Goal: Information Seeking & Learning: Learn about a topic

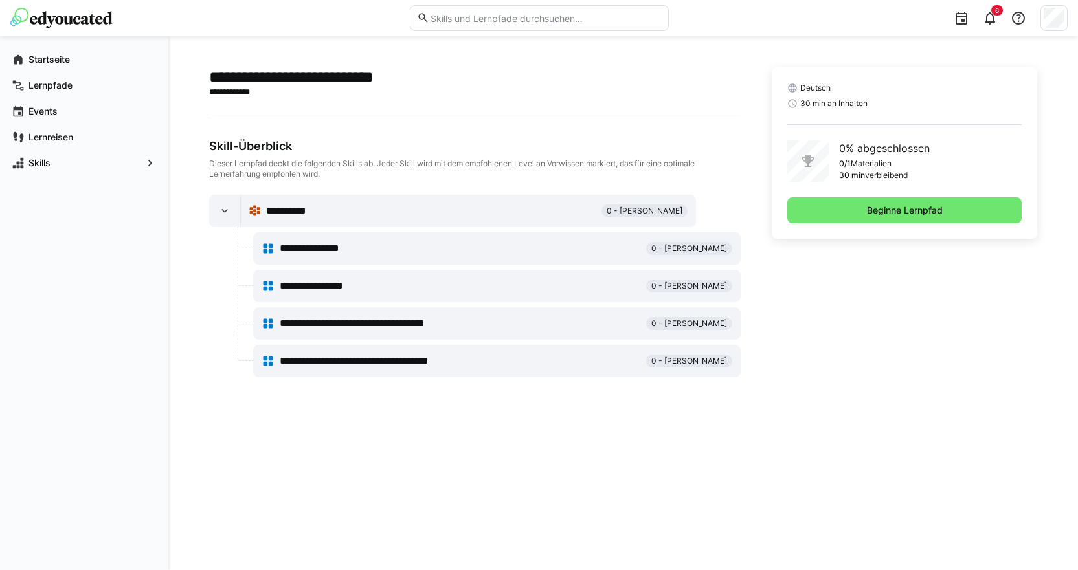
click at [361, 241] on span "**********" at bounding box center [322, 249] width 84 height 16
click at [860, 195] on div "Deutsch 30 min an Inhalten 0% abgeschlossen 0/1 Materialien 30 min verbleibend …" at bounding box center [905, 153] width 266 height 172
click at [871, 208] on span "Beginne Lernpfad" at bounding box center [905, 210] width 80 height 13
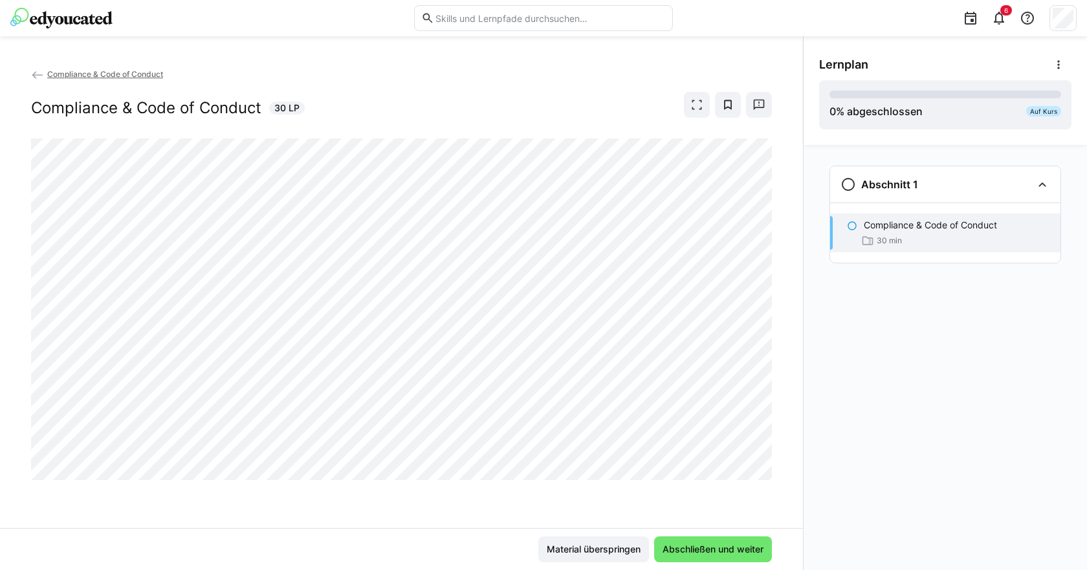
click at [1077, 219] on div "Abschnitt 1 Compliance & Code of Conduct 30 min" at bounding box center [946, 357] width 284 height 425
click at [715, 552] on span "Abschließen und weiter" at bounding box center [713, 549] width 105 height 13
click at [693, 538] on span "Abschließen und weiter" at bounding box center [713, 550] width 118 height 26
click at [718, 542] on span "Abschließen und weiter" at bounding box center [713, 550] width 118 height 26
click at [447, 511] on div "Compliance & Code of Conduct Compliance & Code of Conduct 30 LP" at bounding box center [401, 297] width 803 height 461
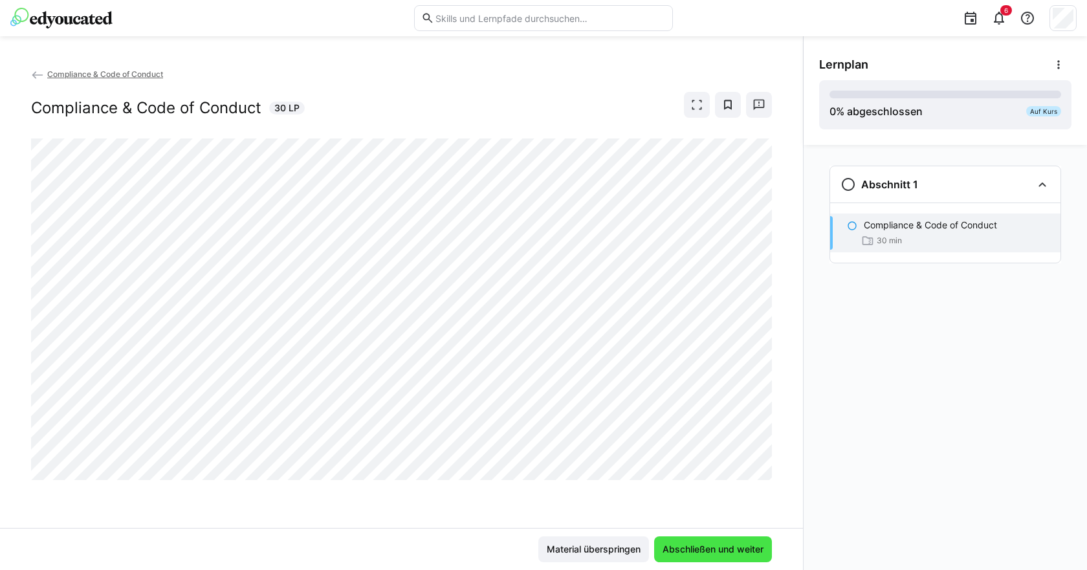
click at [736, 540] on span "Abschließen und weiter" at bounding box center [713, 550] width 118 height 26
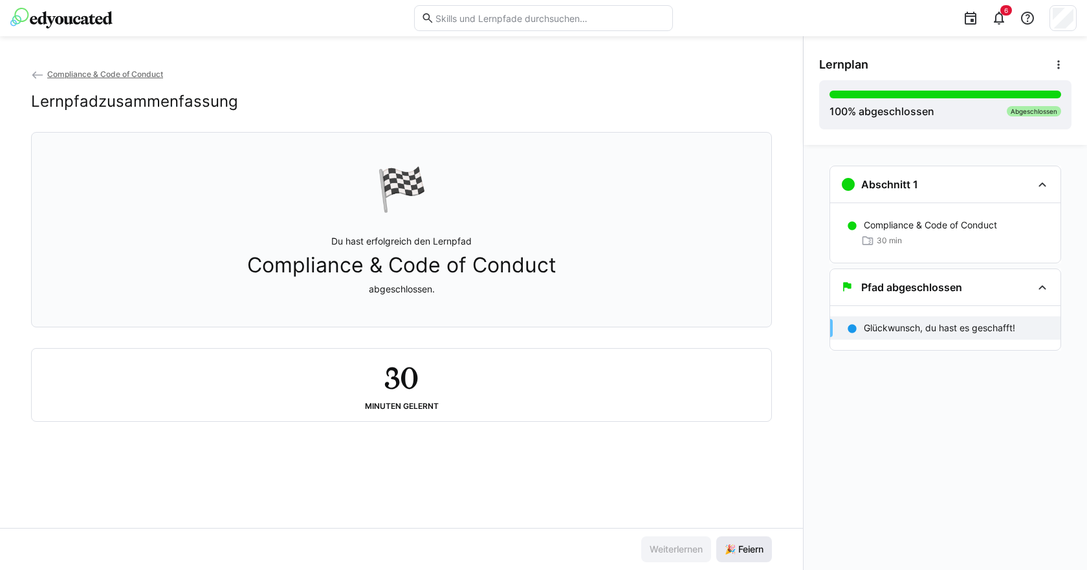
click at [754, 547] on span "🎉 Feiern" at bounding box center [744, 549] width 43 height 13
click at [874, 326] on p "Glückwunsch, du hast es geschafft!" at bounding box center [939, 328] width 151 height 13
click at [1050, 289] on eds-icon at bounding box center [1043, 288] width 16 height 16
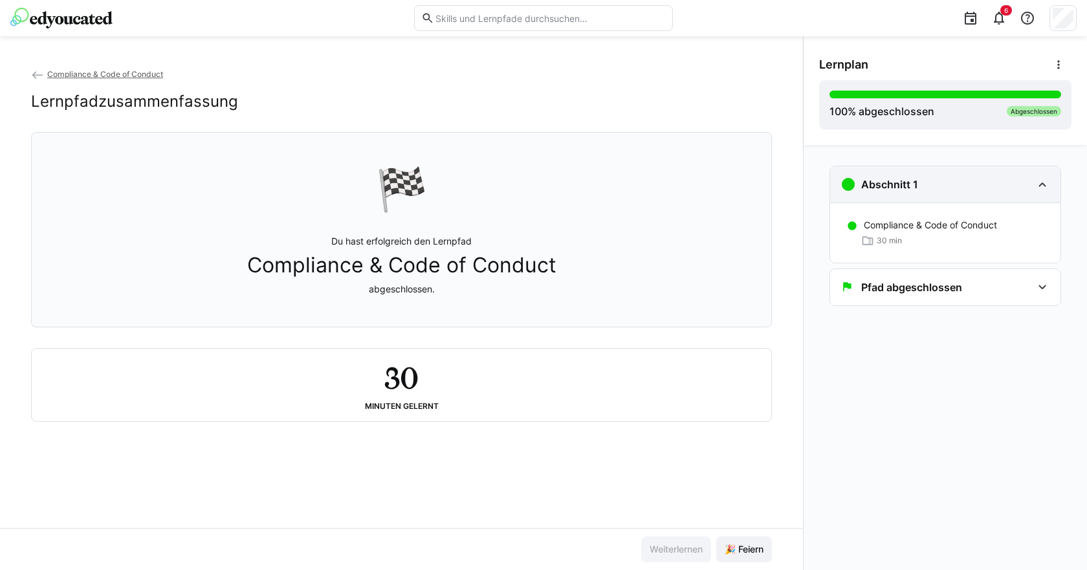
click at [1056, 194] on div "Abschnitt 1" at bounding box center [945, 184] width 230 height 36
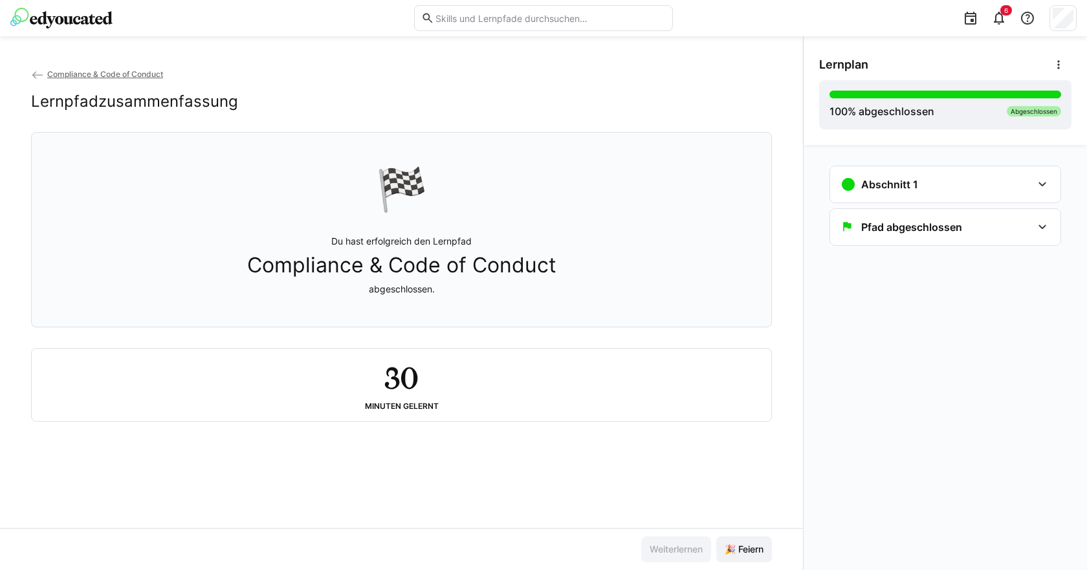
click at [40, 72] on eds-icon at bounding box center [37, 75] width 13 height 13
